Goal: Information Seeking & Learning: Understand process/instructions

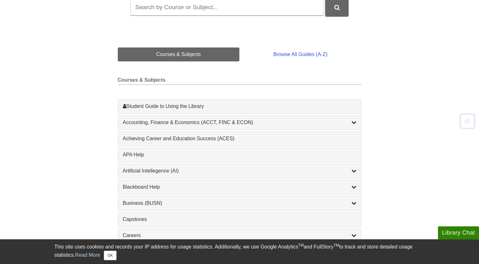
scroll to position [119, 0]
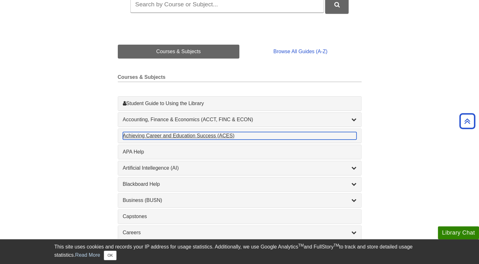
click at [195, 136] on div "Achieving Career and Education Success (ACES) , 1 guides" at bounding box center [240, 136] width 234 height 8
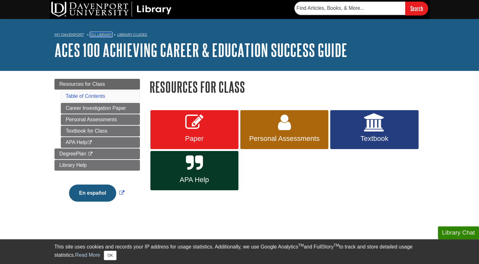
click at [94, 34] on link "DU Library" at bounding box center [101, 34] width 22 height 4
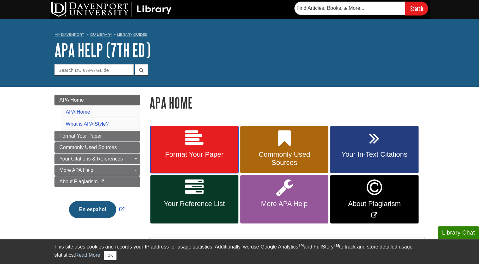
click at [222, 146] on link "Format Your Paper" at bounding box center [194, 149] width 88 height 47
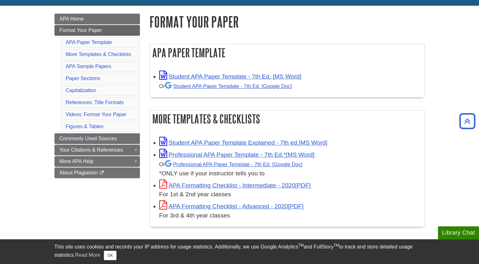
scroll to position [82, 0]
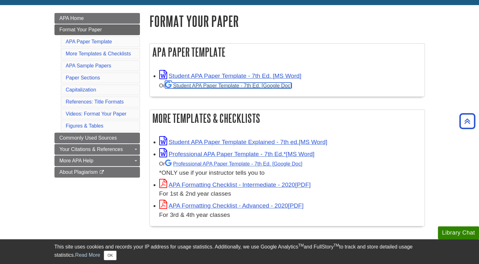
click at [217, 83] on link "Student APA Paper Template - 7th Ed. [Google Doc]" at bounding box center [228, 86] width 127 height 6
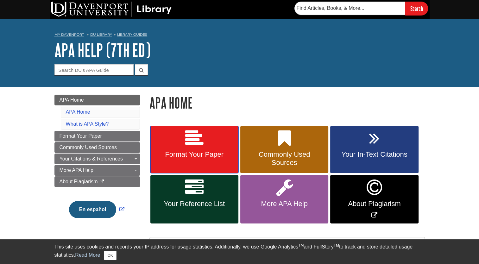
click at [216, 155] on span "Format Your Paper" at bounding box center [194, 154] width 78 height 8
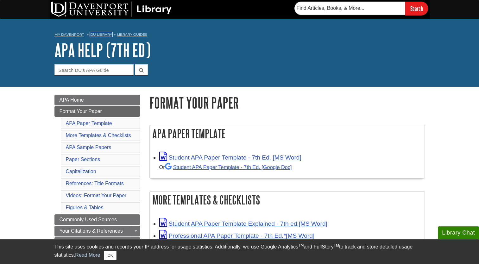
click at [108, 33] on link "DU Library" at bounding box center [101, 34] width 22 height 4
